Goal: Task Accomplishment & Management: Use online tool/utility

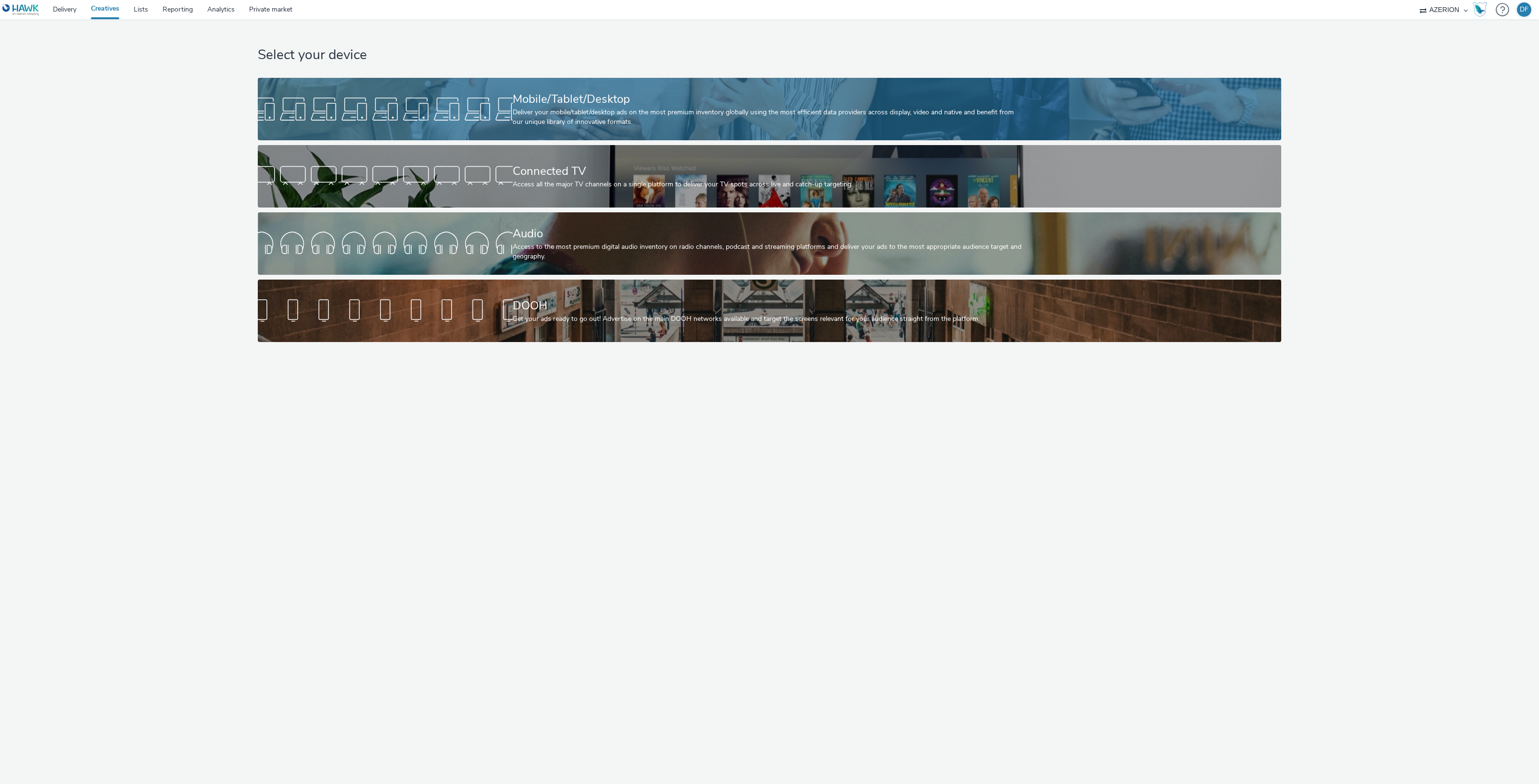
click at [559, 119] on div "Deliver your mobile/tablet/desktop ads on the most premium inventory globally u…" at bounding box center [767, 118] width 509 height 20
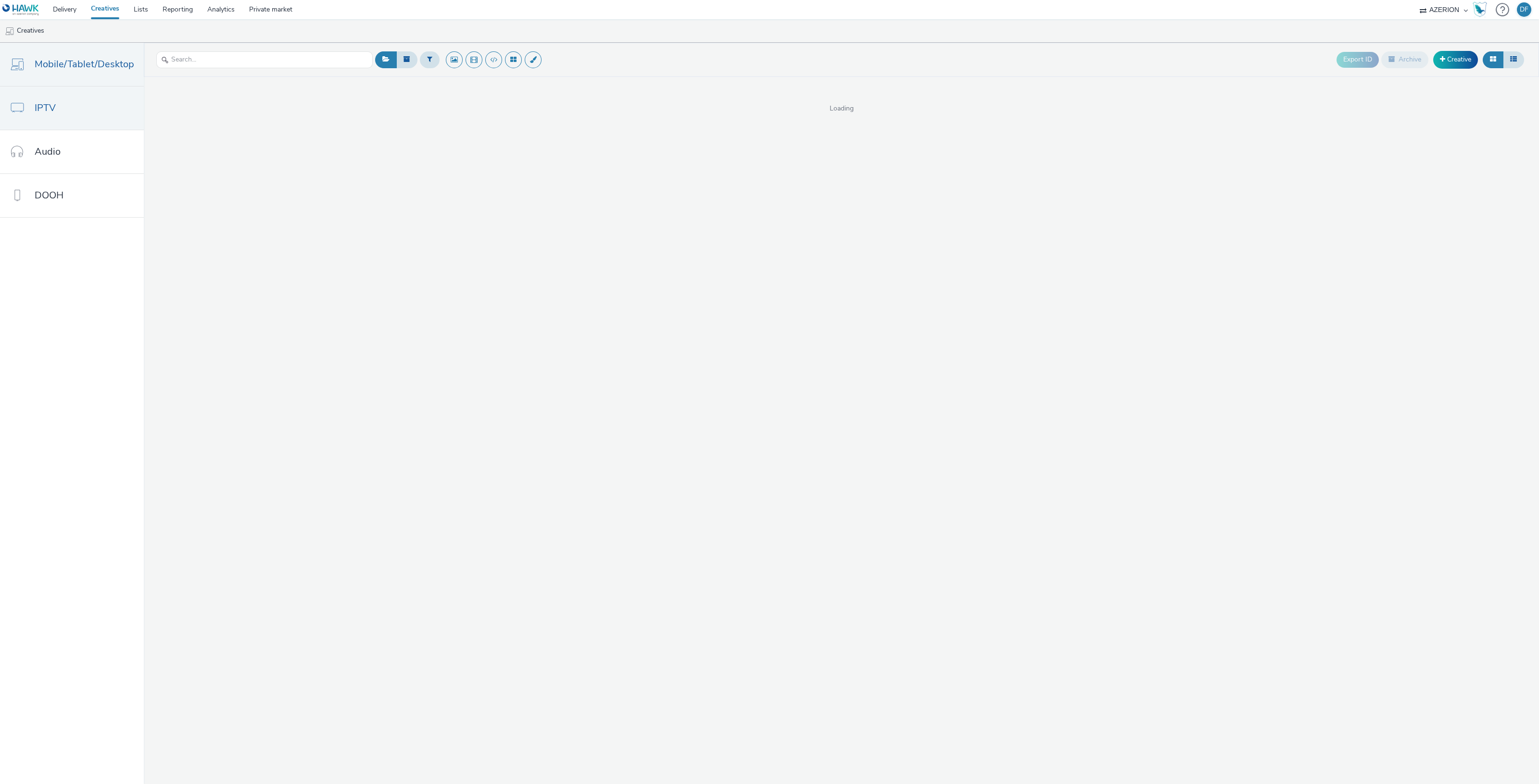
click at [34, 106] on link "IPTV" at bounding box center [71, 108] width 144 height 43
click at [53, 157] on span "Audio" at bounding box center [47, 151] width 26 height 14
click at [77, 91] on link "IPTV" at bounding box center [71, 108] width 144 height 43
click at [77, 81] on link "Mobile/Tablet/Desktop" at bounding box center [71, 64] width 144 height 43
click at [1452, 60] on link "Creative" at bounding box center [1455, 59] width 45 height 17
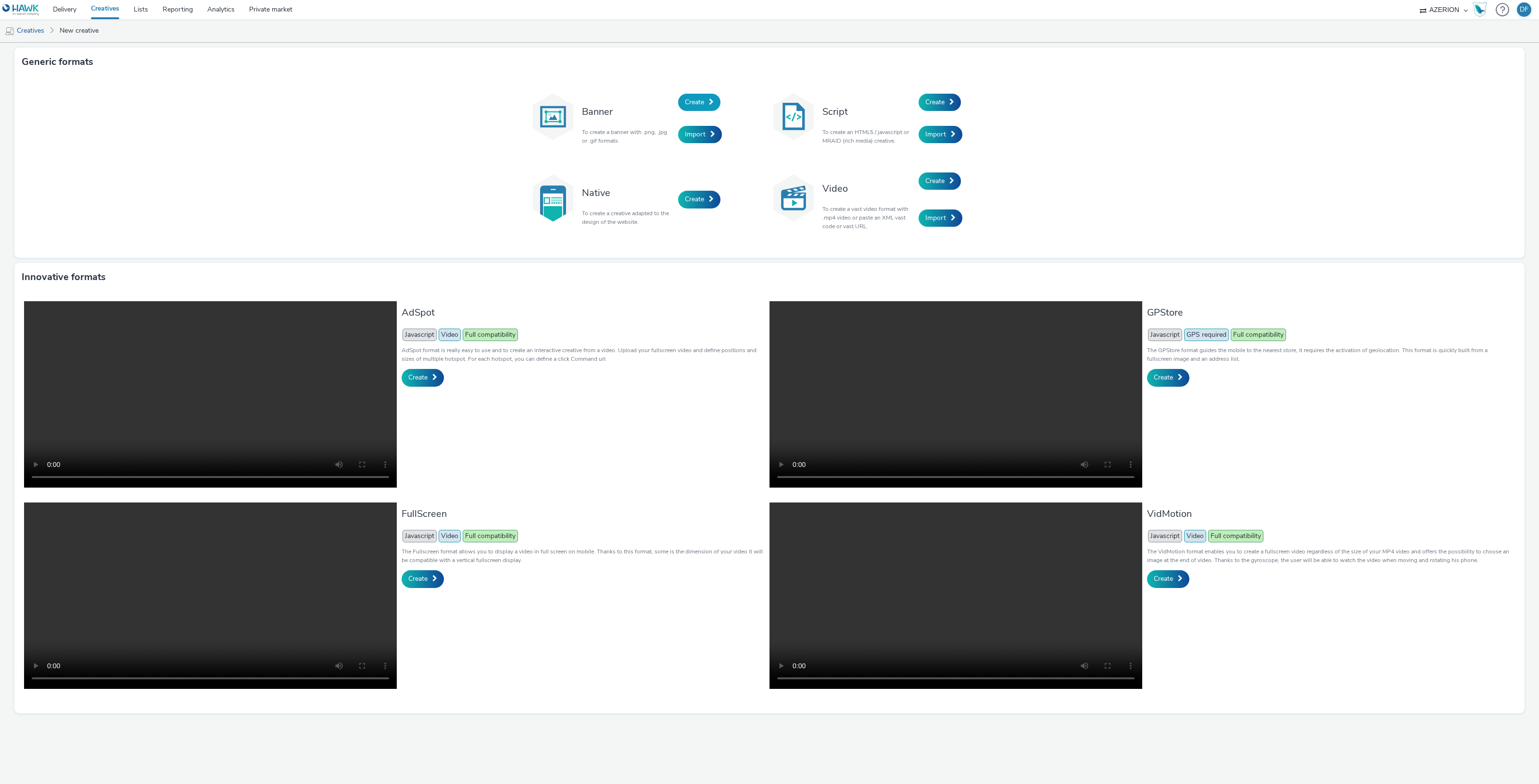
click at [705, 102] on link "Create" at bounding box center [699, 102] width 42 height 17
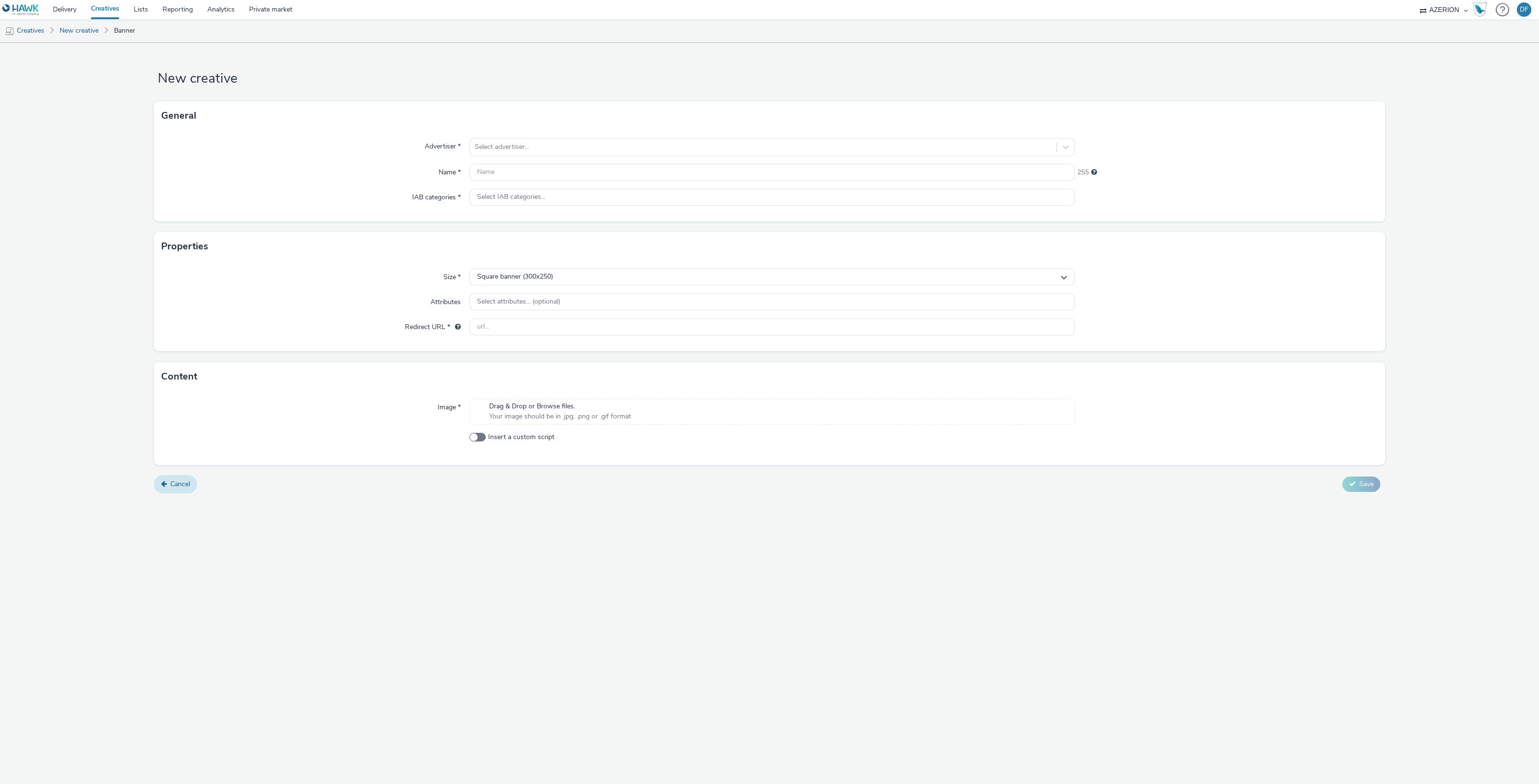
click at [170, 478] on link "Cancel" at bounding box center [175, 484] width 43 height 18
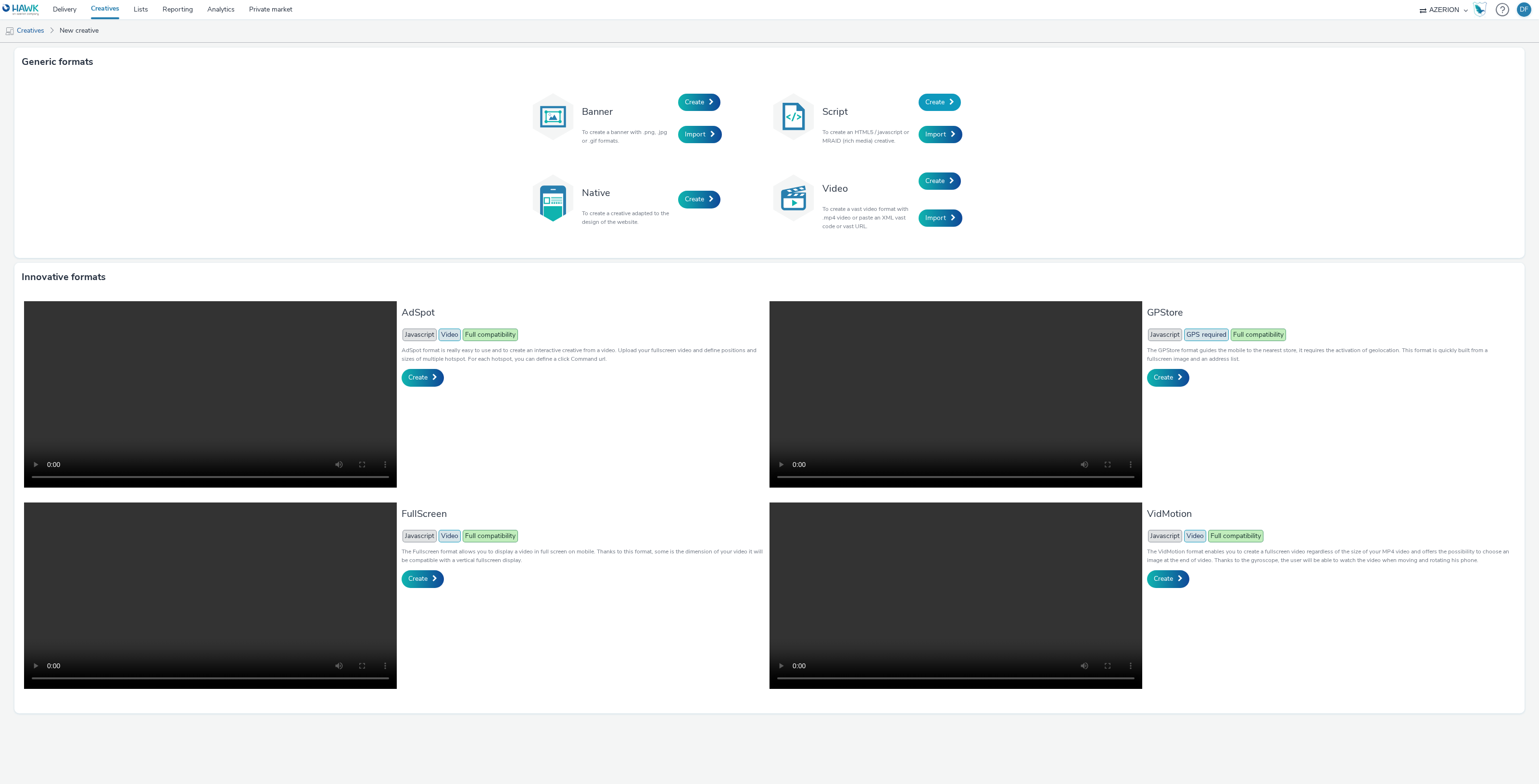
click at [936, 105] on span "Create" at bounding box center [934, 101] width 19 height 9
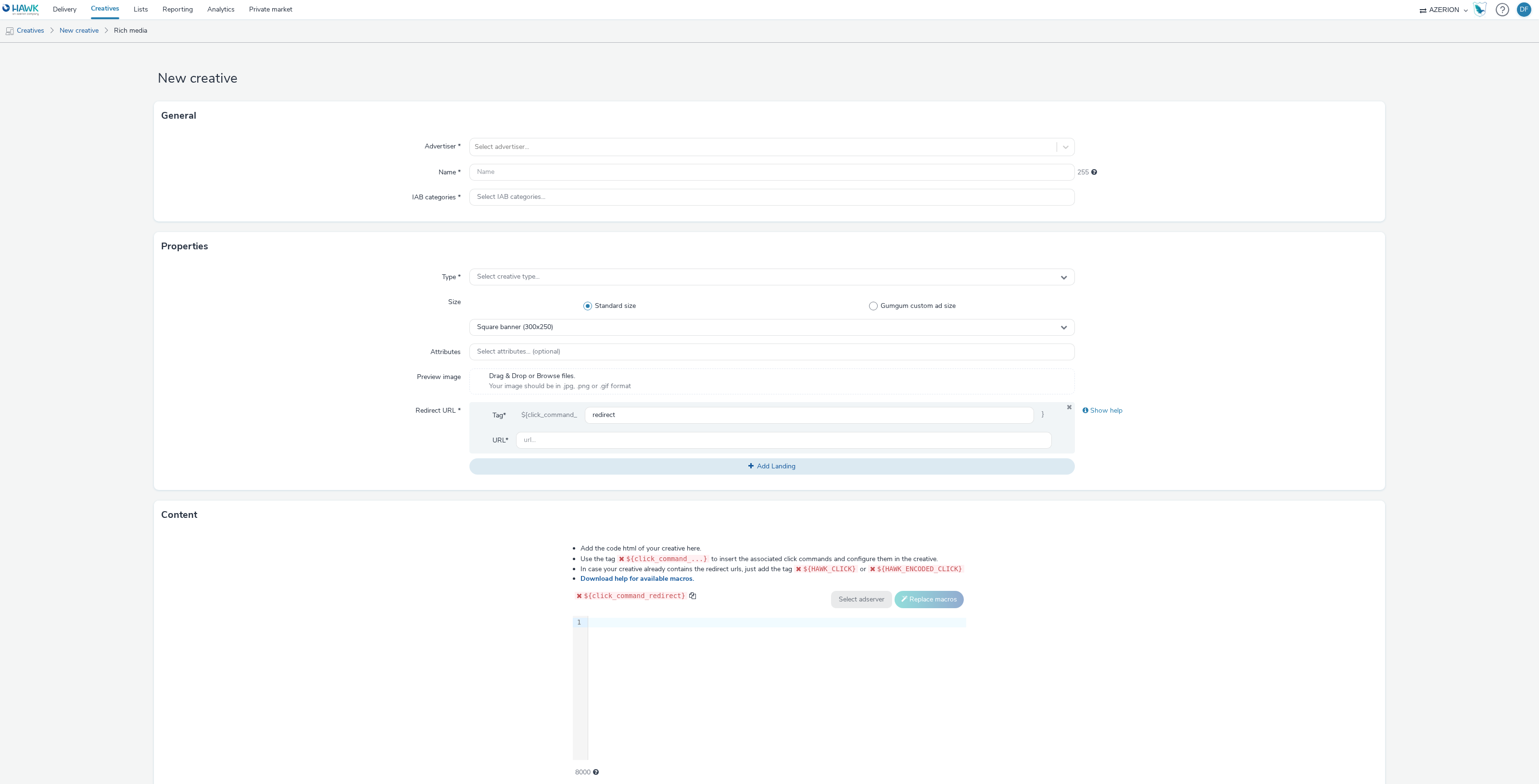
scroll to position [39, 0]
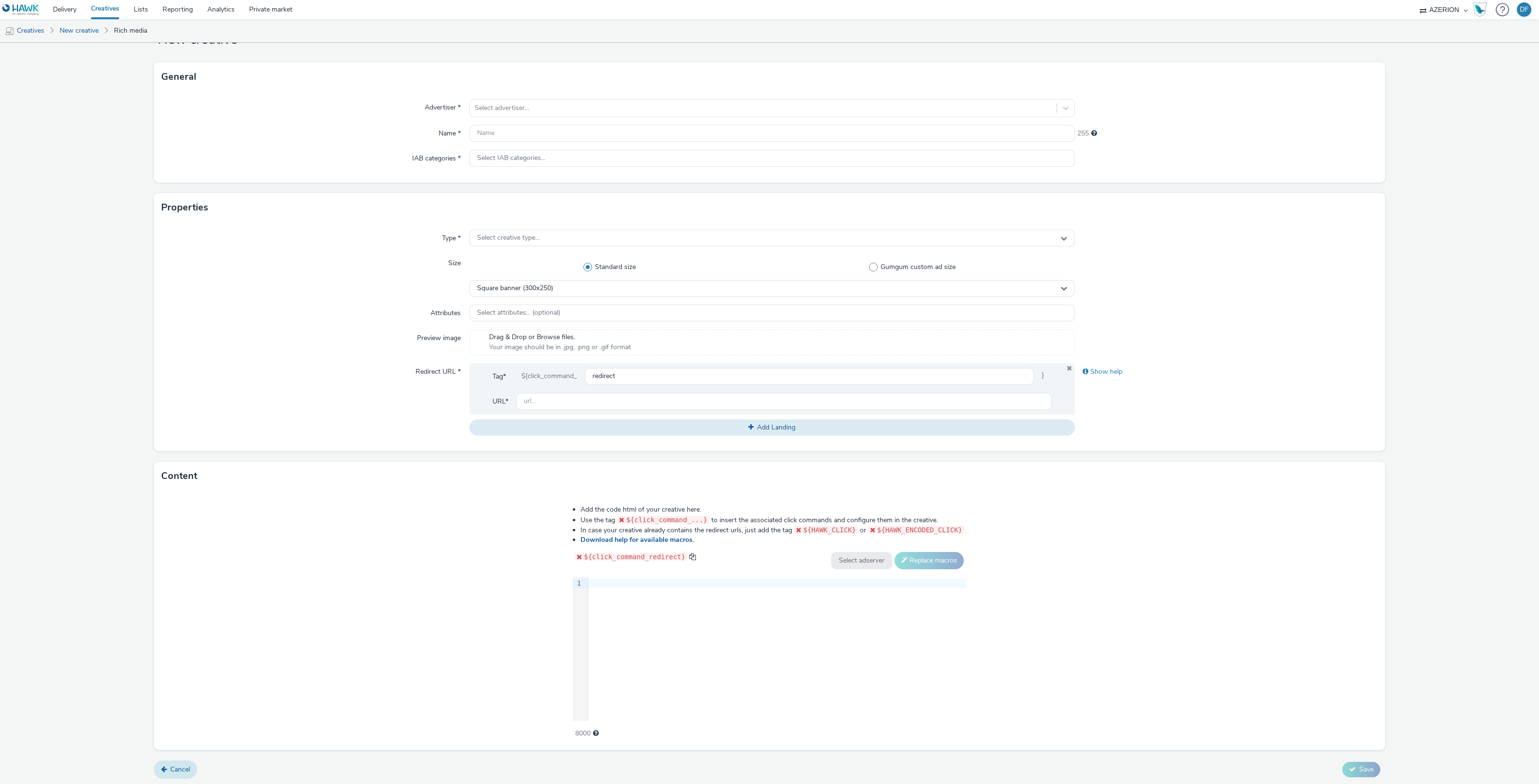
click at [167, 774] on link "Cancel" at bounding box center [175, 770] width 43 height 18
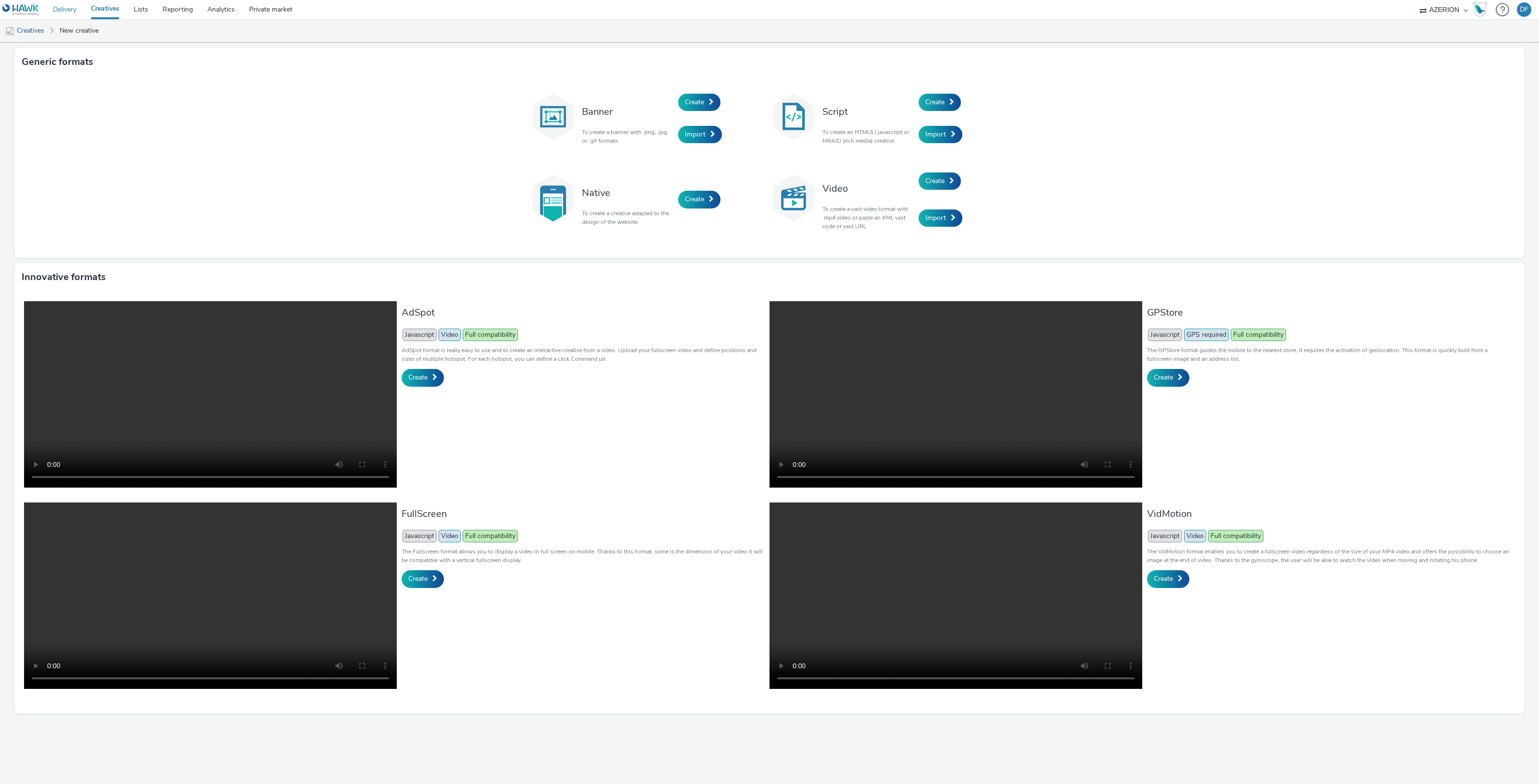
click at [69, 10] on link "Delivery" at bounding box center [65, 9] width 38 height 19
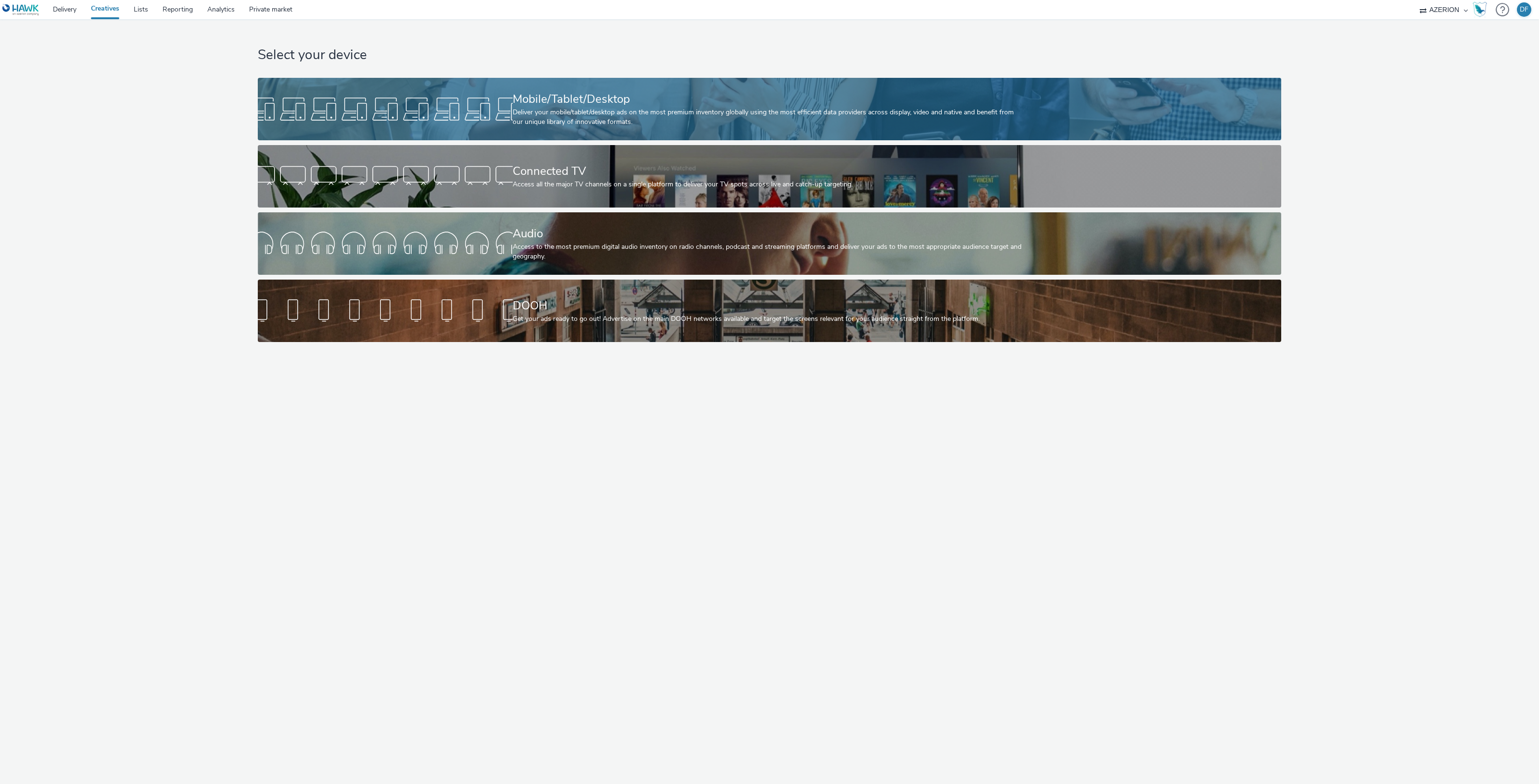
click at [470, 98] on div at bounding box center [385, 109] width 255 height 31
